Goal: Contribute content: Add original content to the website for others to see

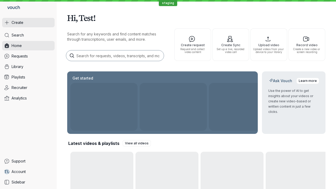
click at [28, 23] on button "Create" at bounding box center [28, 22] width 53 height 9
